Goal: Check status: Check status

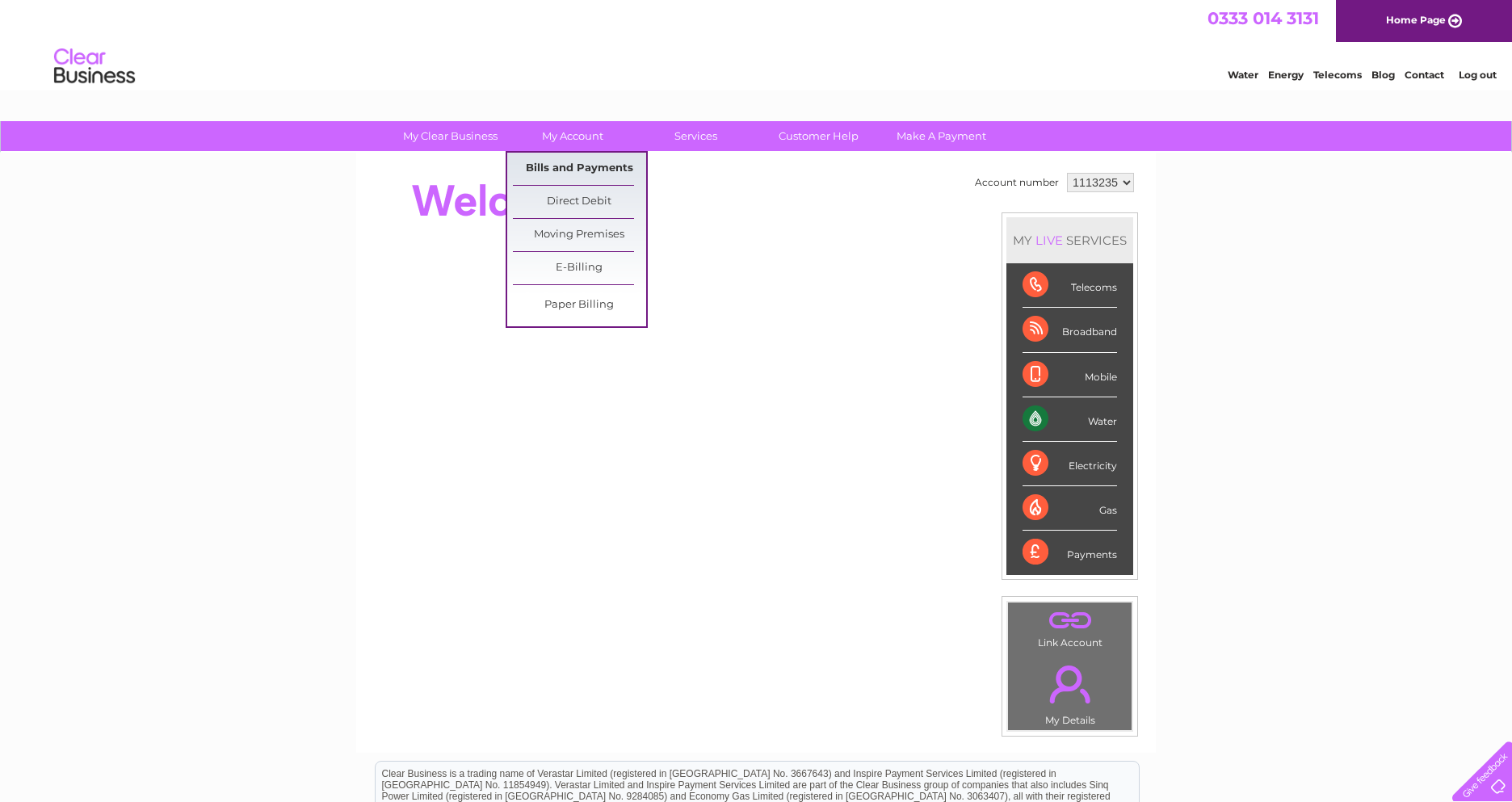
click at [602, 159] on link "Bills and Payments" at bounding box center [580, 169] width 134 height 32
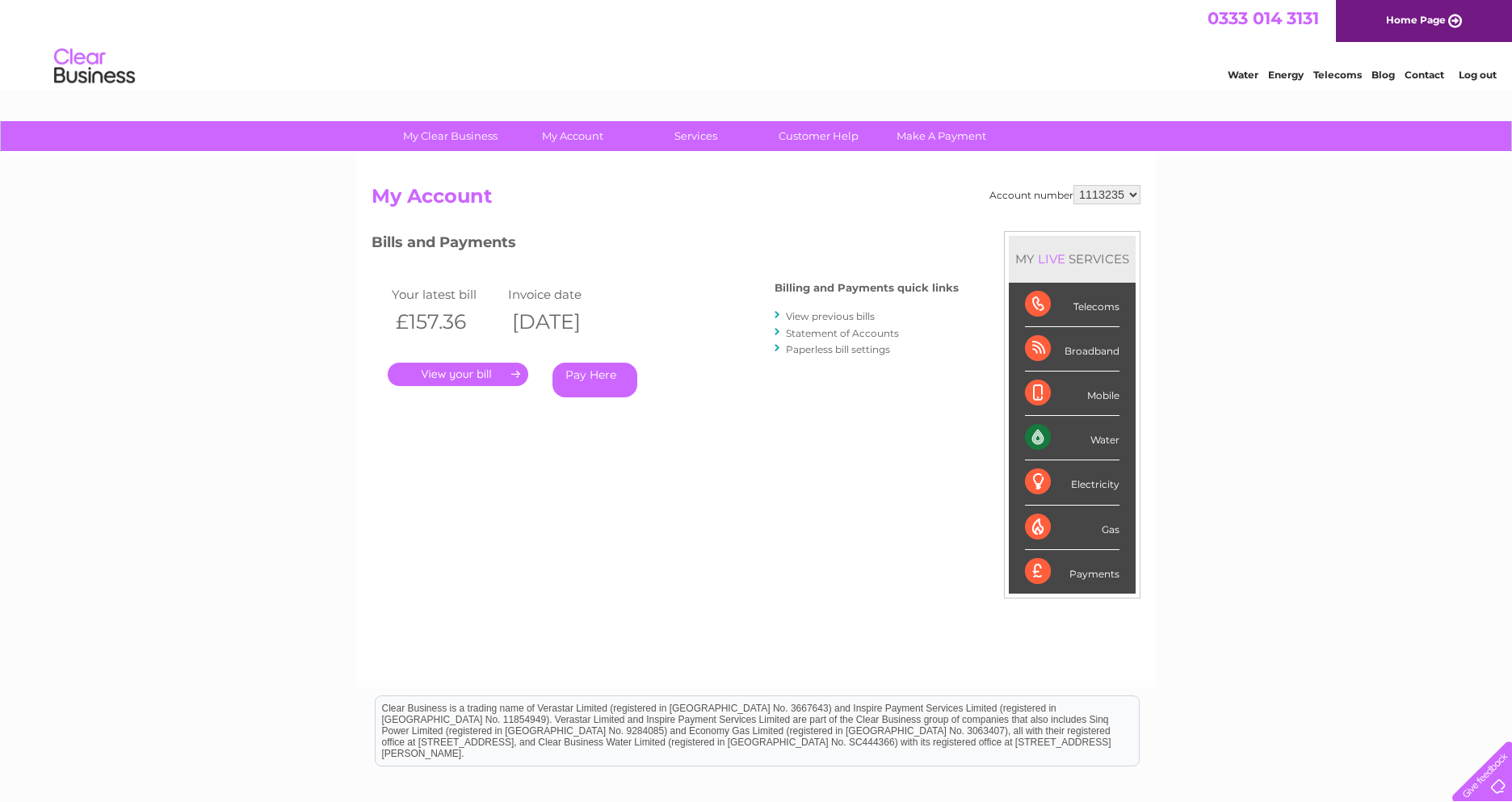
click at [824, 336] on link "Statement of Accounts" at bounding box center [842, 333] width 114 height 12
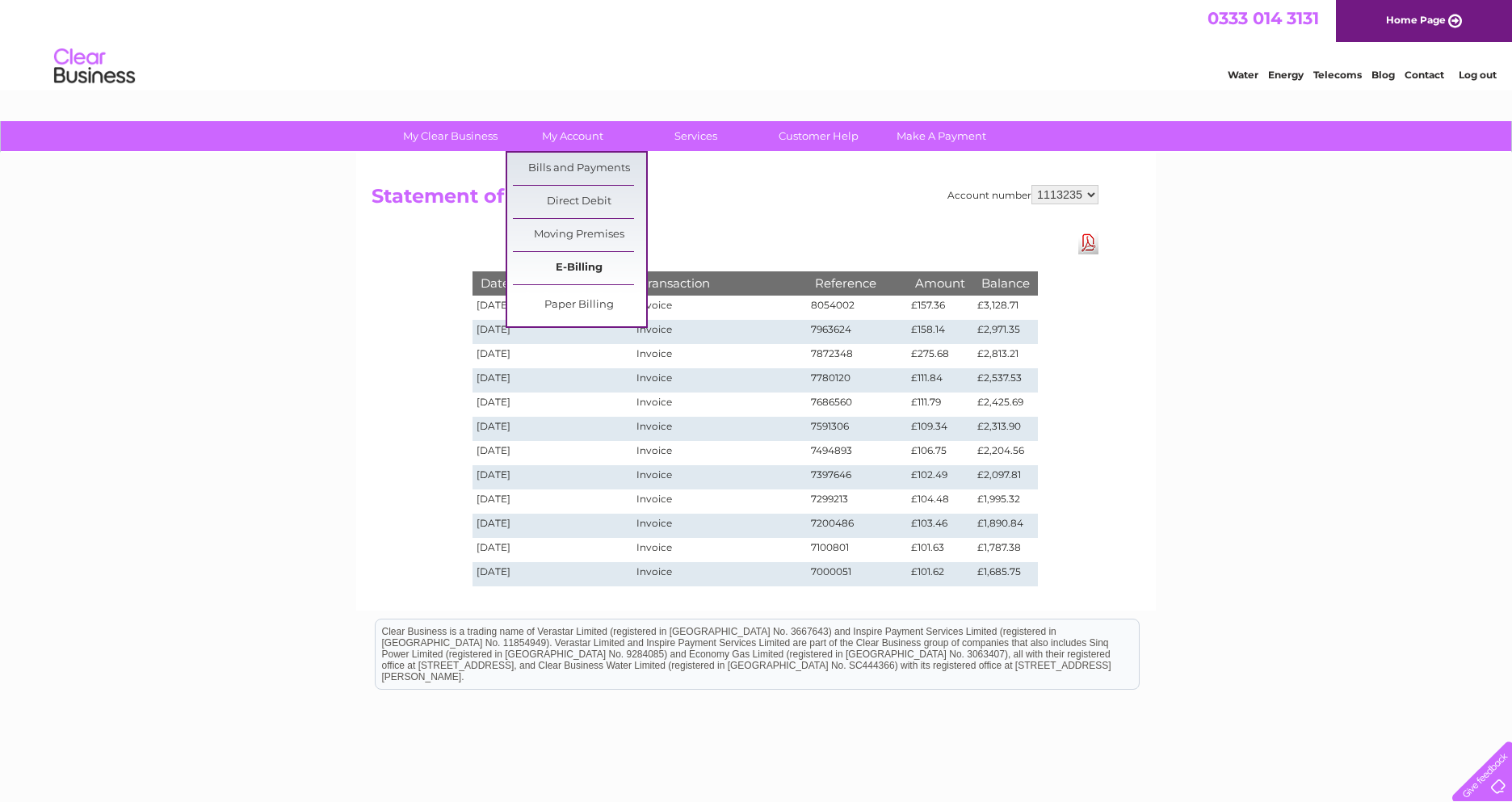
click at [603, 265] on link "E-Billing" at bounding box center [580, 268] width 134 height 32
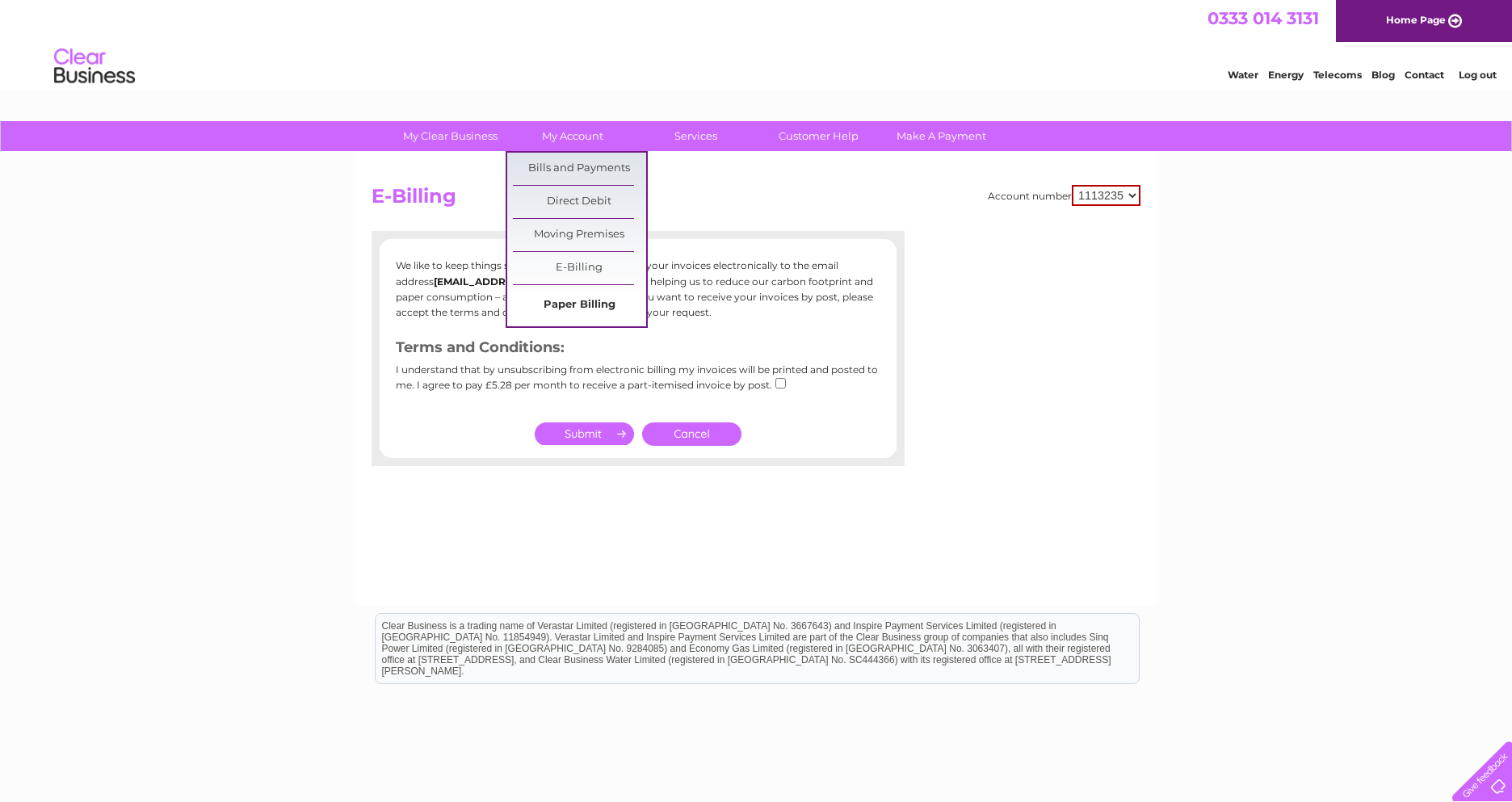
click at [600, 303] on link "Paper Billing" at bounding box center [580, 305] width 134 height 32
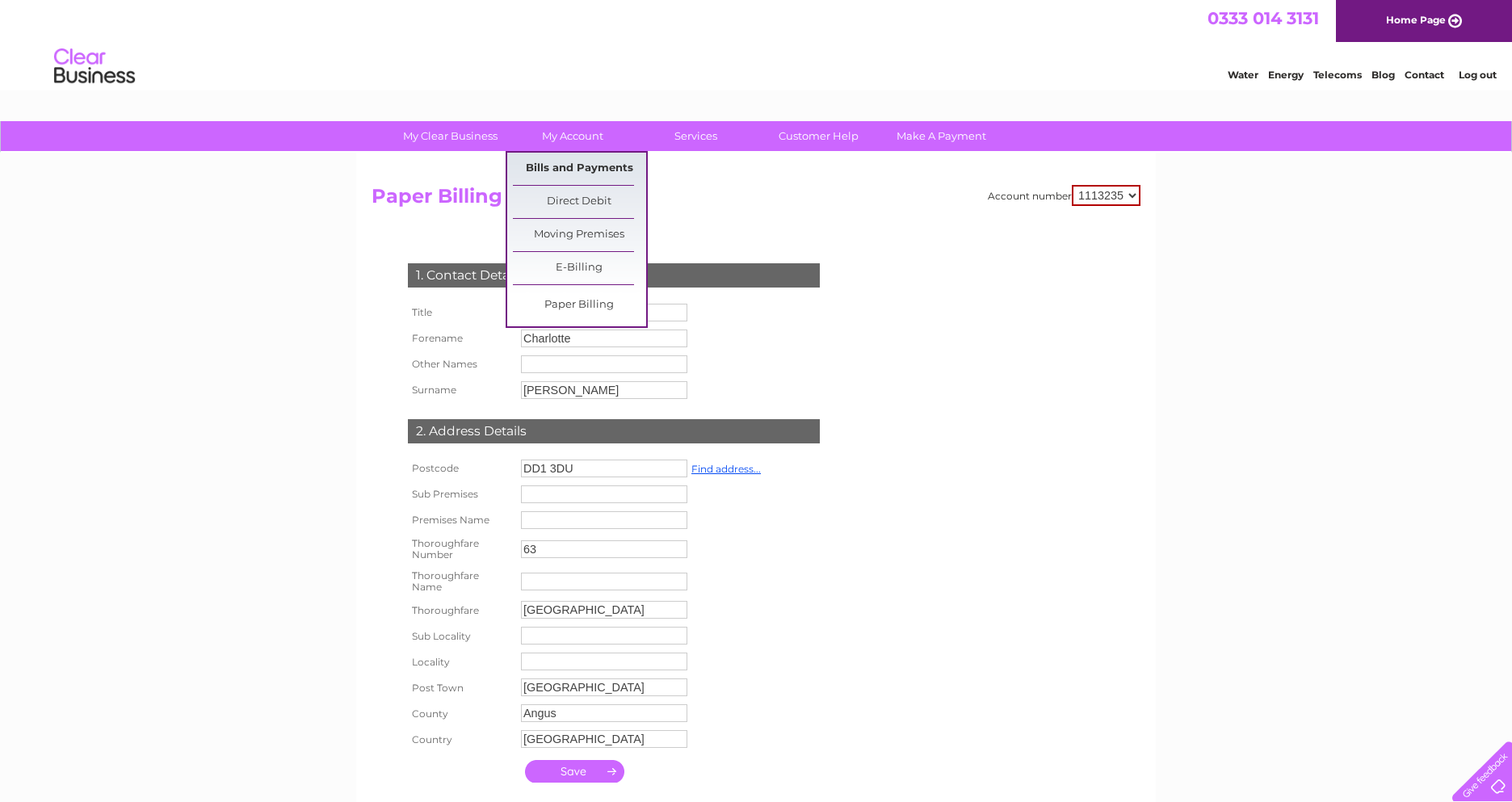
click at [577, 174] on link "Bills and Payments" at bounding box center [580, 169] width 134 height 32
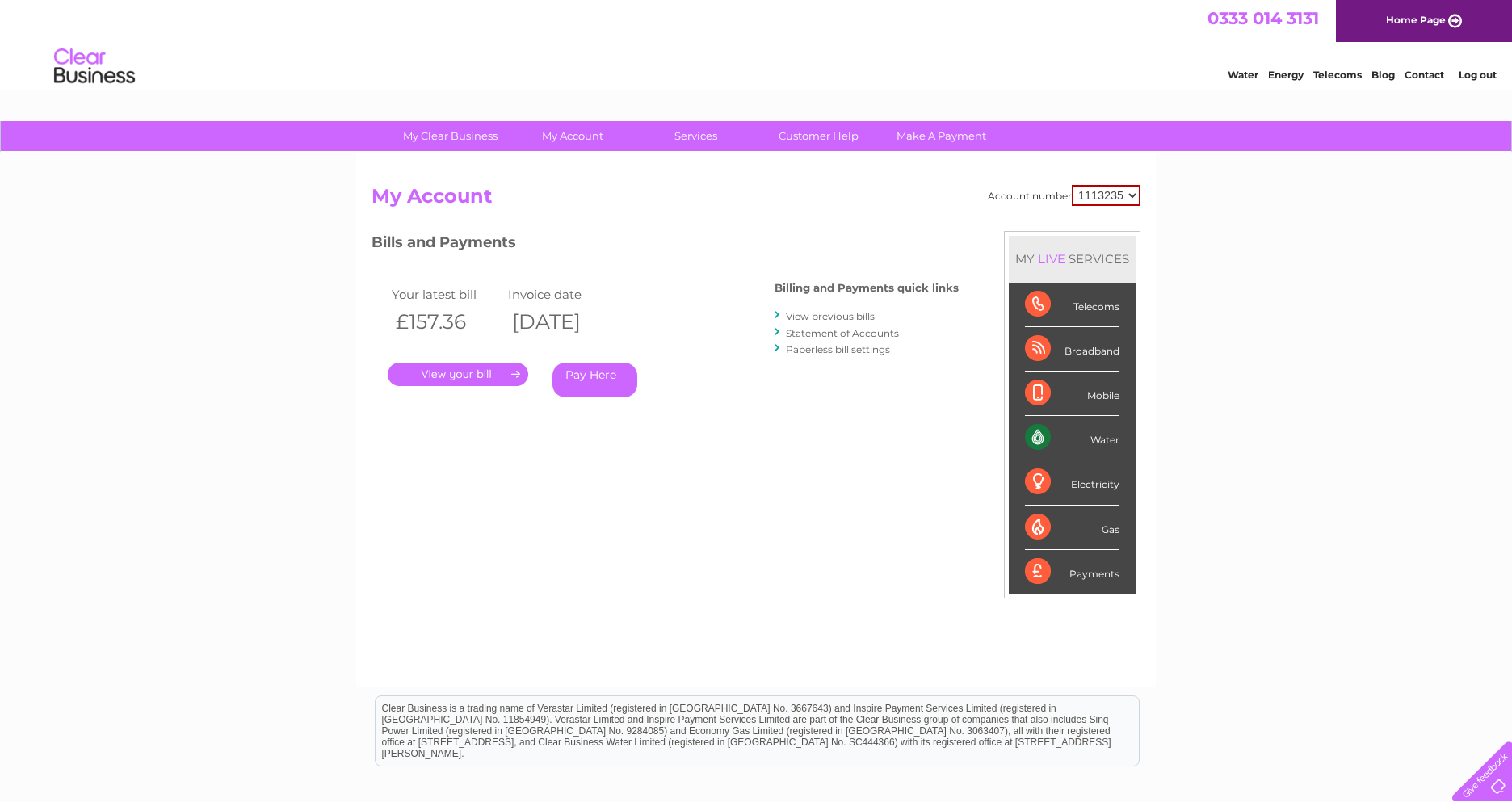
click at [824, 335] on link "Statement of Accounts" at bounding box center [842, 333] width 114 height 12
